Goal: Check status: Check status

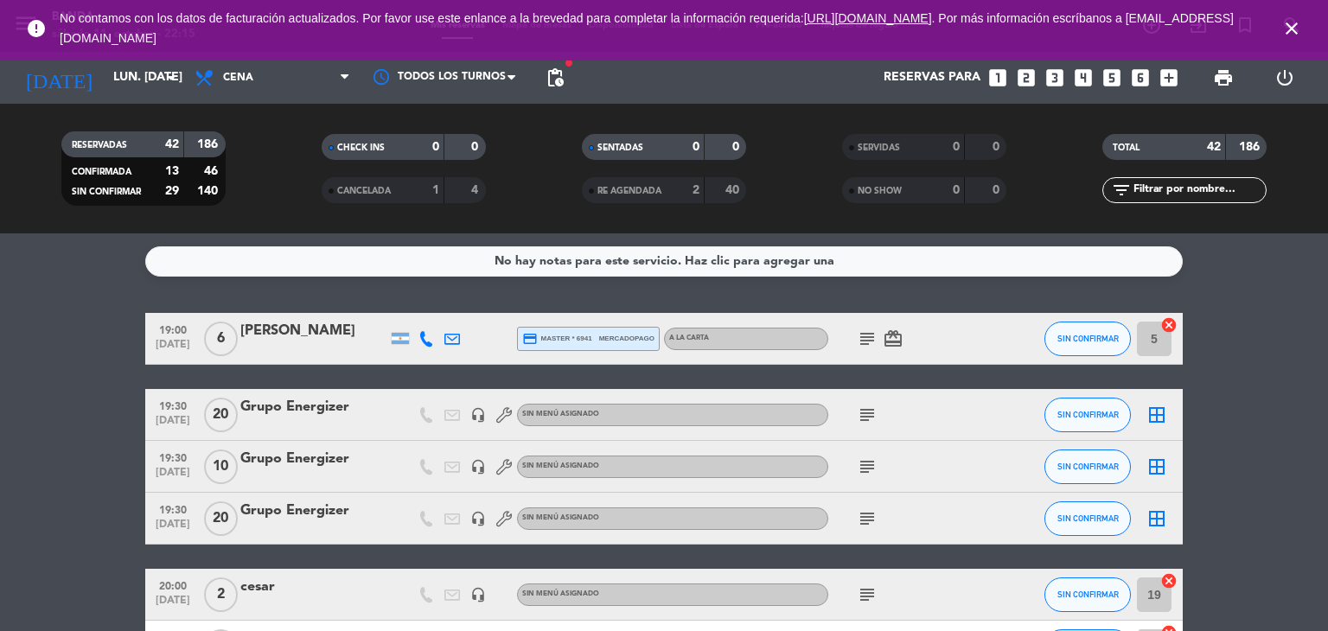
click at [356, 302] on div "No hay notas para este servicio. Haz clic para agregar una 19:00 [DATE] 6 [PERS…" at bounding box center [664, 432] width 1328 height 398
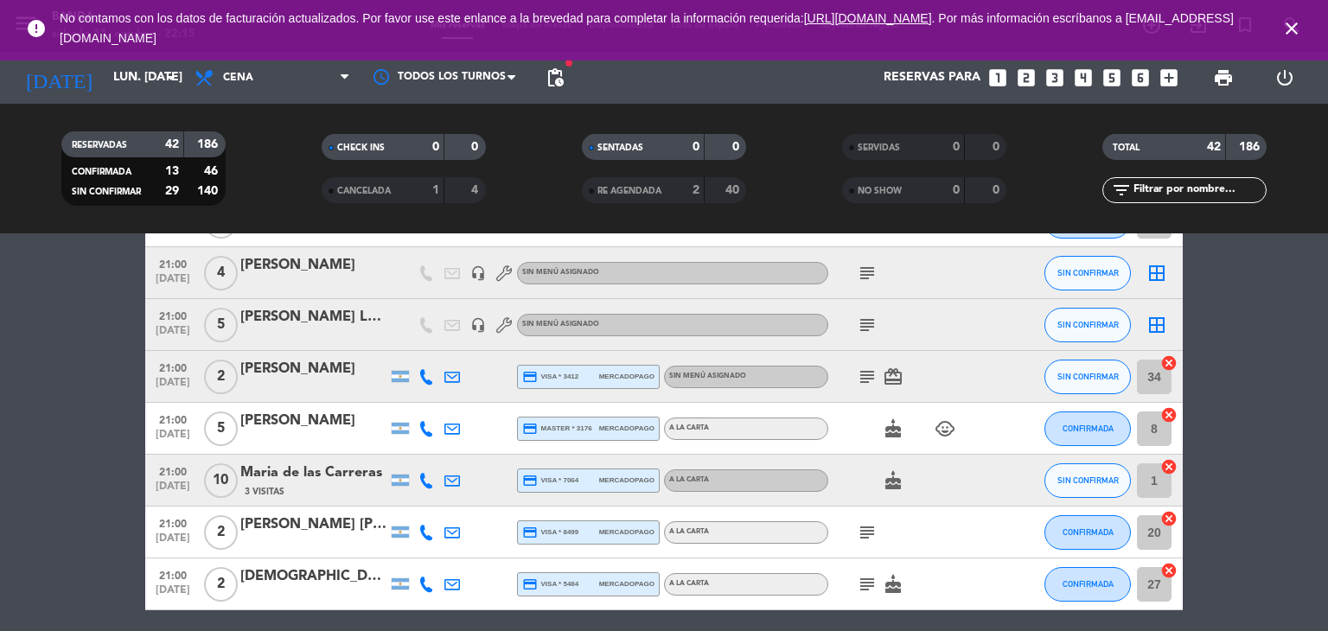
scroll to position [1217, 0]
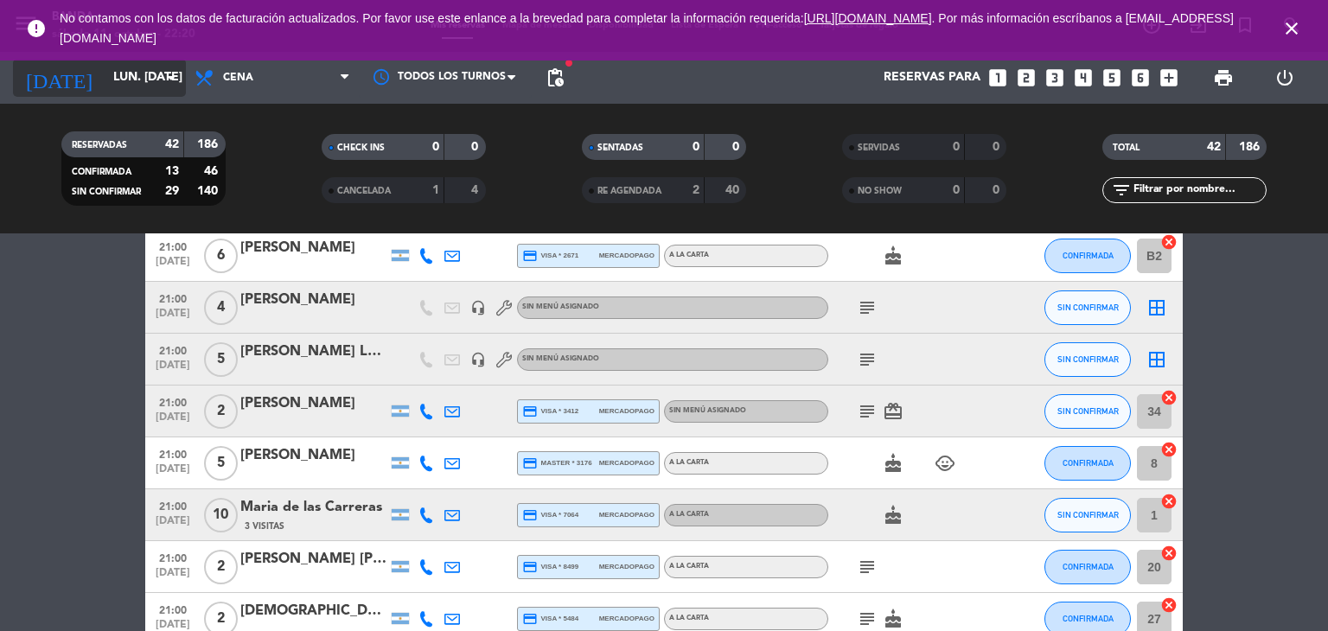
click at [137, 92] on input "lun. [DATE]" at bounding box center [187, 77] width 164 height 31
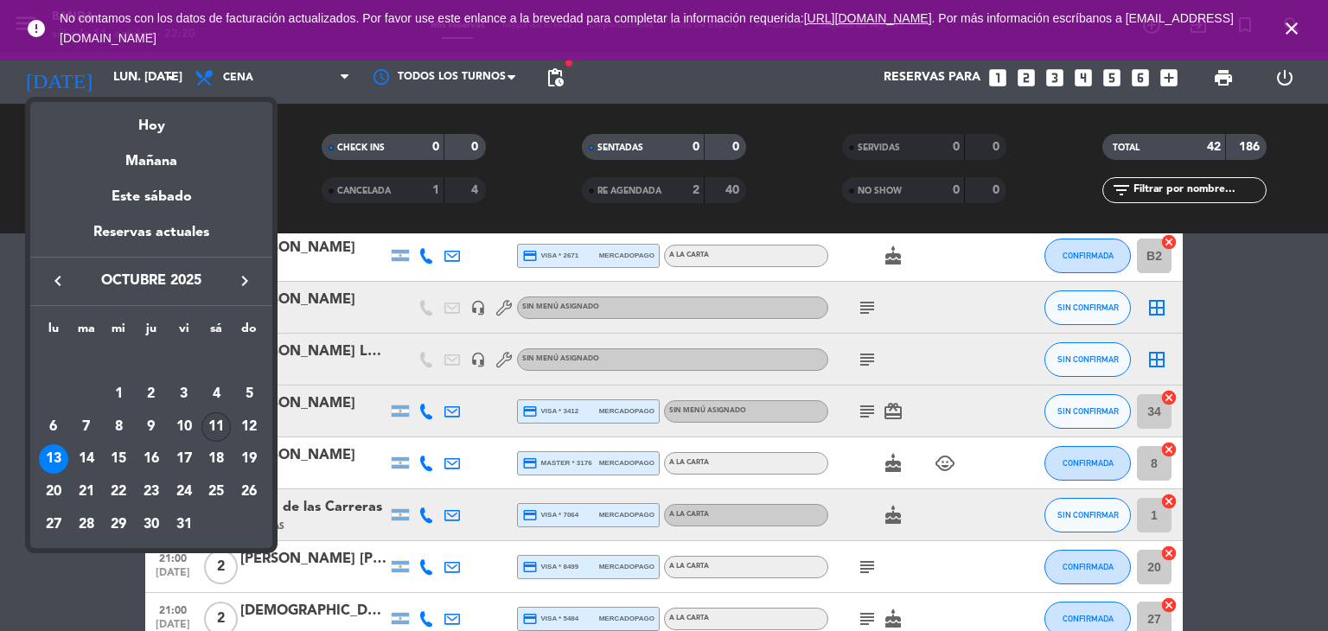
click at [214, 419] on div "11" at bounding box center [215, 426] width 29 height 29
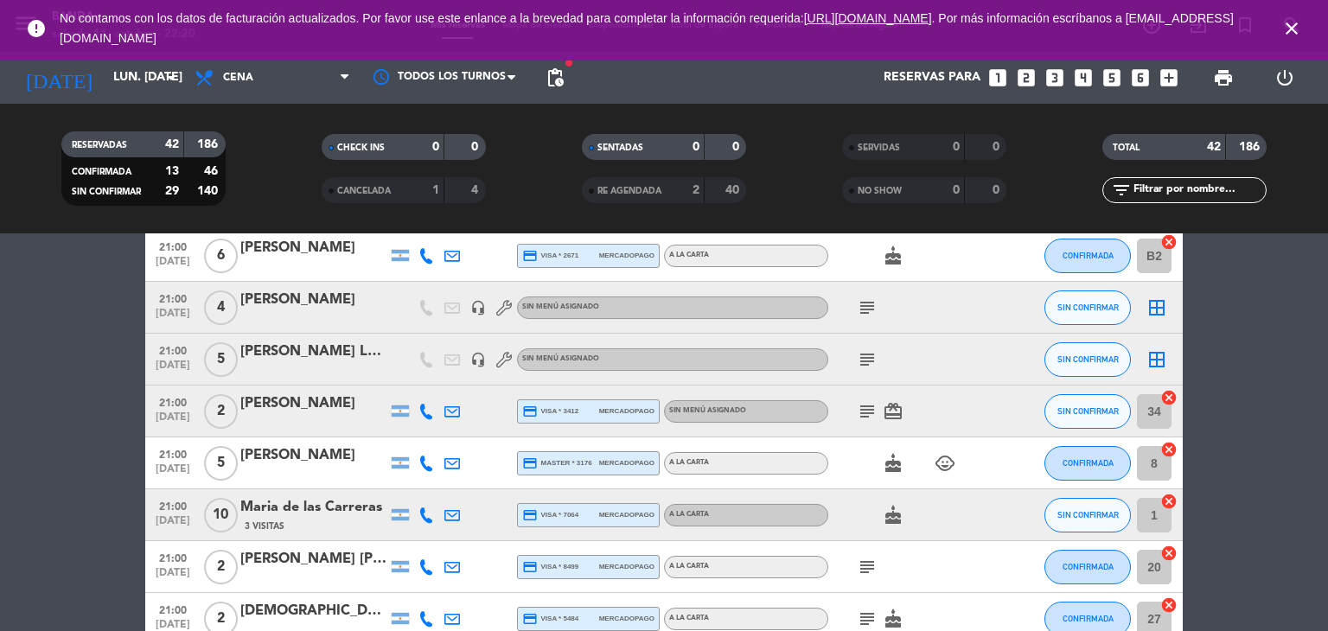
type input "sáb. [DATE]"
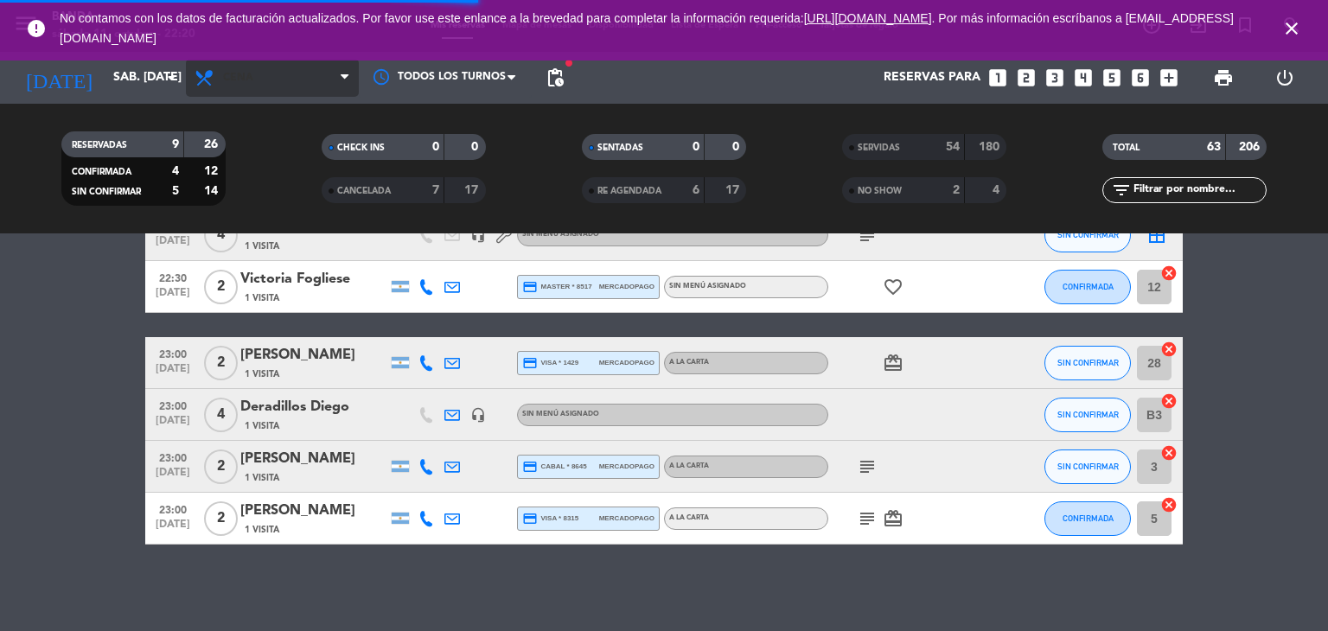
scroll to position [259, 0]
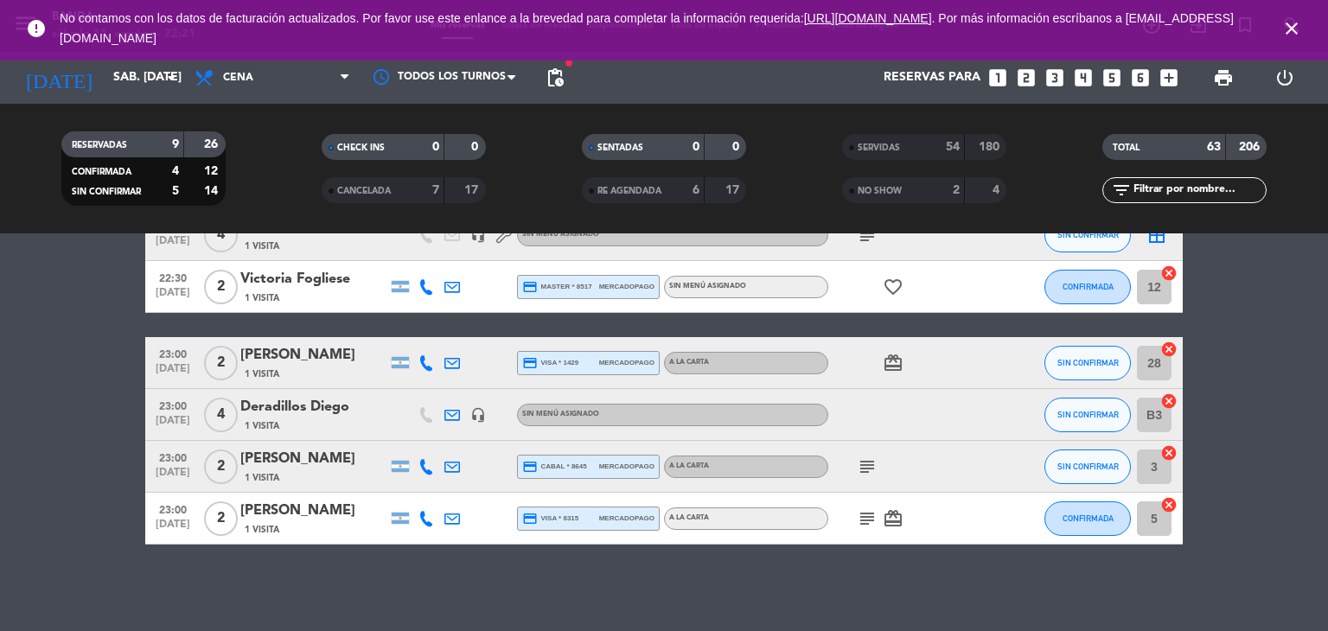
click at [48, 468] on bookings-row "22:30 [DATE] 2 [PERSON_NAME] 1 Visita headset_mic Sin menú asignado SIN CONFIRM…" at bounding box center [664, 299] width 1328 height 491
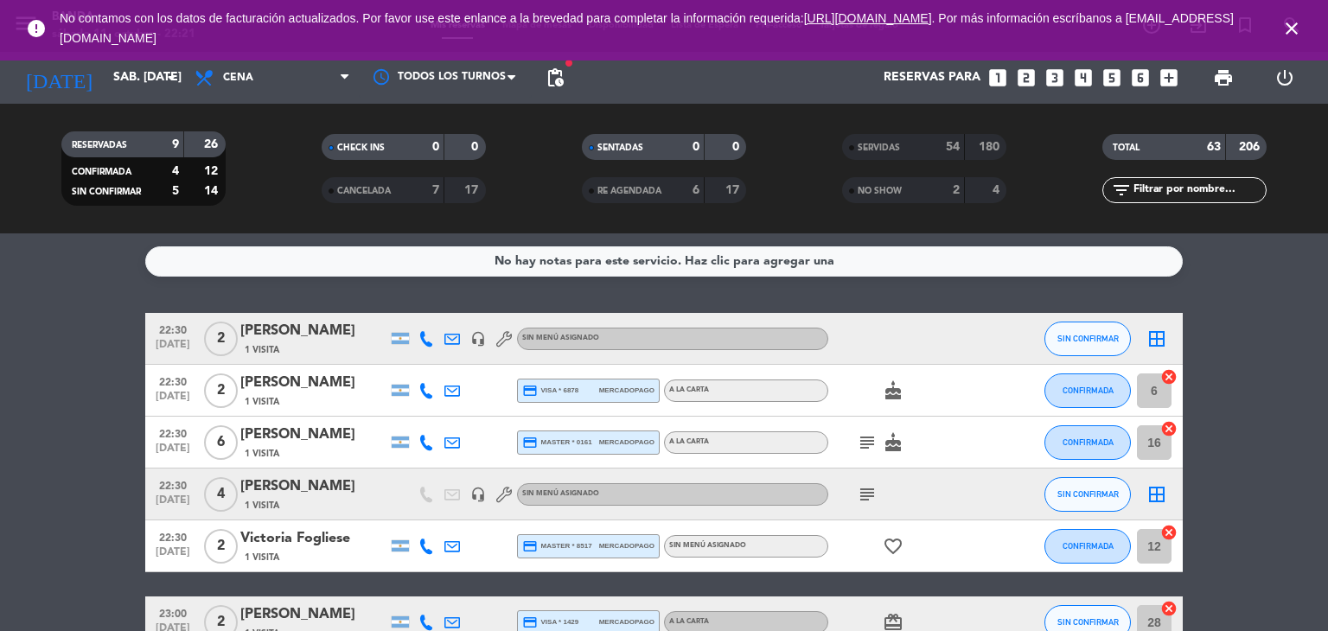
click at [947, 159] on div "SERVIDAS 54 180" at bounding box center [924, 147] width 164 height 26
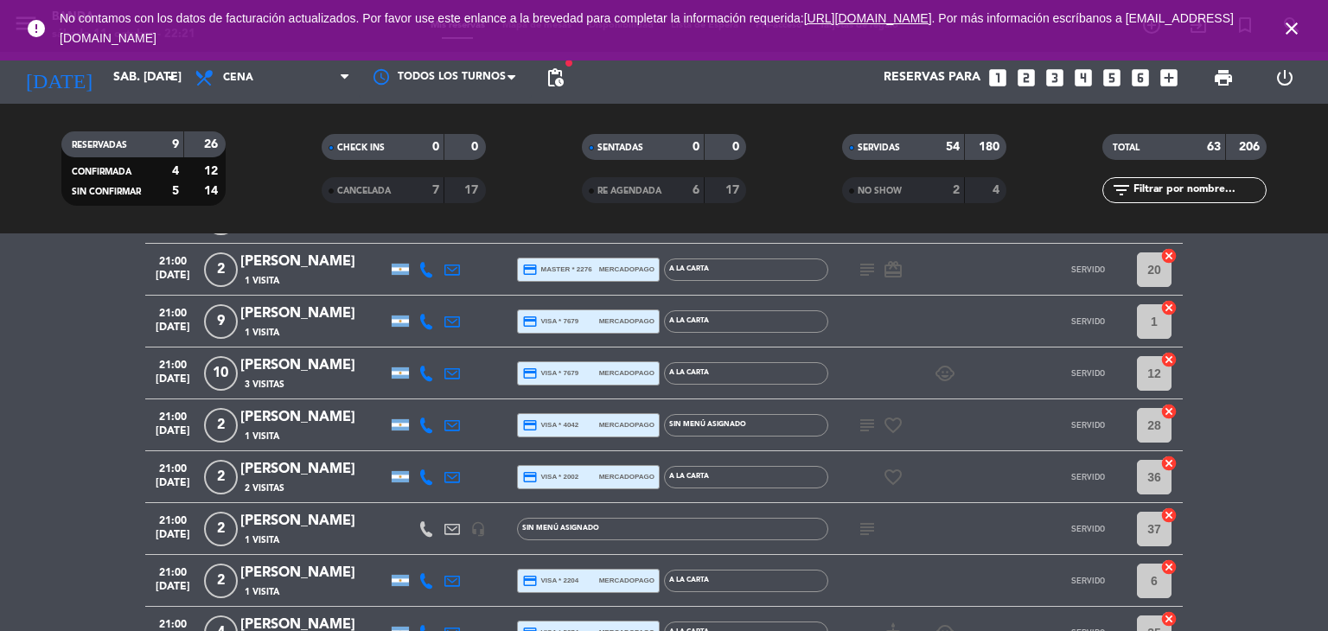
scroll to position [1096, 0]
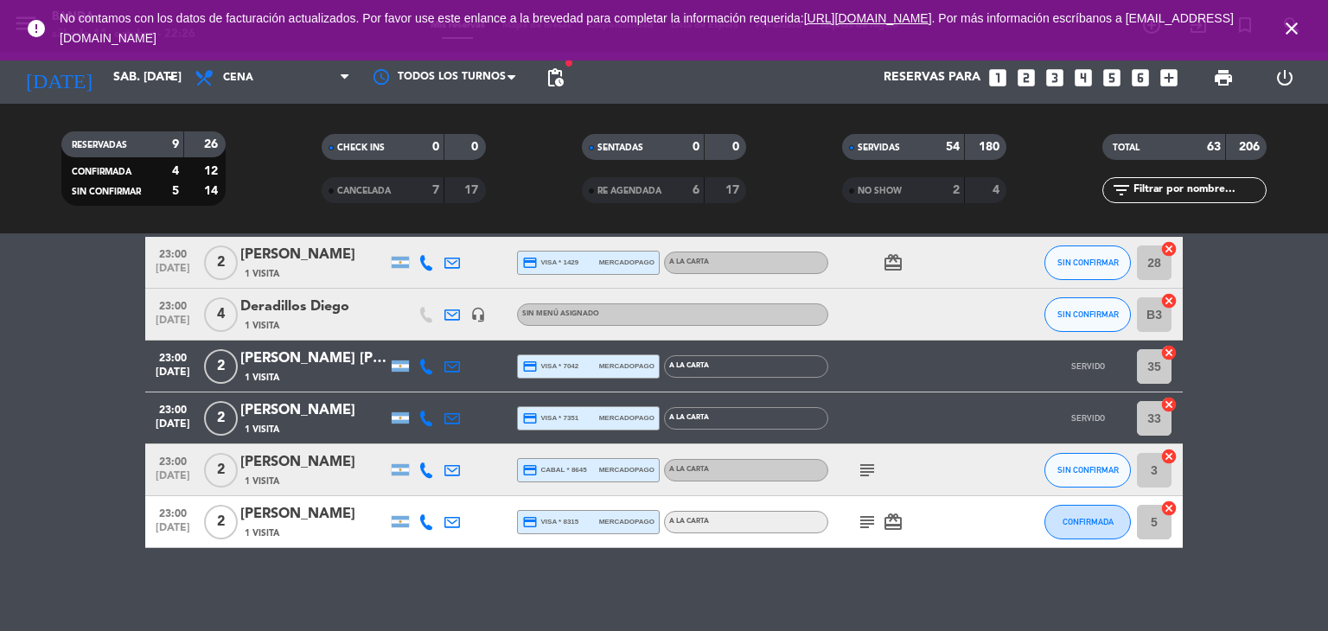
scroll to position [3205, 0]
